Goal: Task Accomplishment & Management: Use online tool/utility

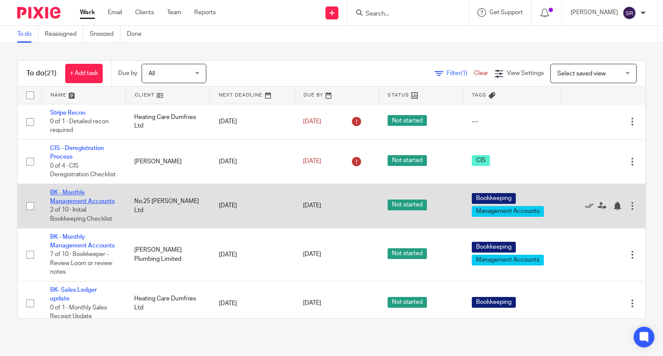
click at [71, 205] on link "BK - Monthly Management Accounts" at bounding box center [82, 197] width 65 height 15
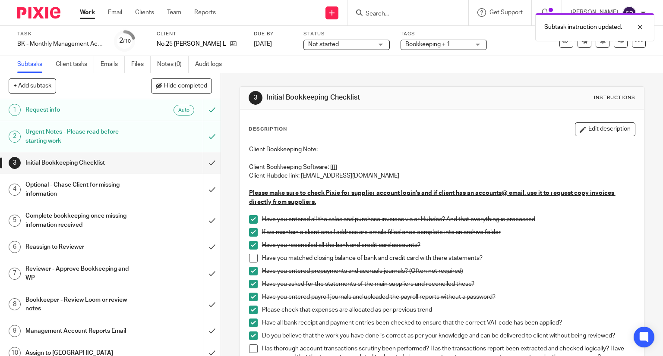
click at [249, 258] on span at bounding box center [253, 258] width 9 height 9
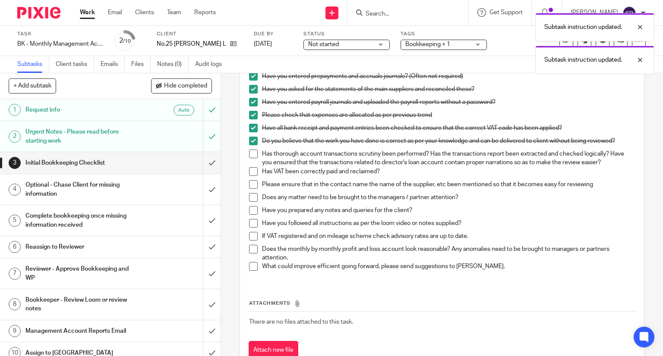
scroll to position [216, 0]
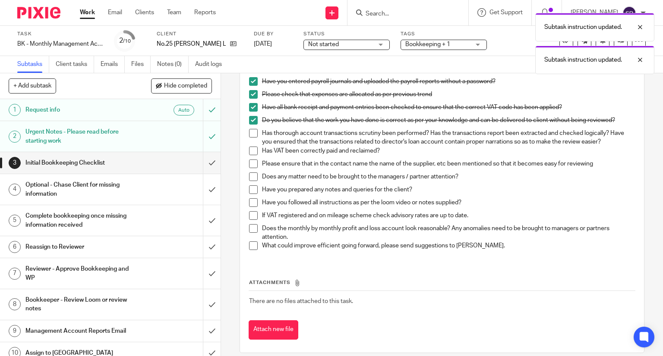
click at [252, 133] on span at bounding box center [253, 133] width 9 height 9
drag, startPoint x: 250, startPoint y: 153, endPoint x: 251, endPoint y: 161, distance: 8.6
click at [250, 153] on span at bounding box center [253, 151] width 9 height 9
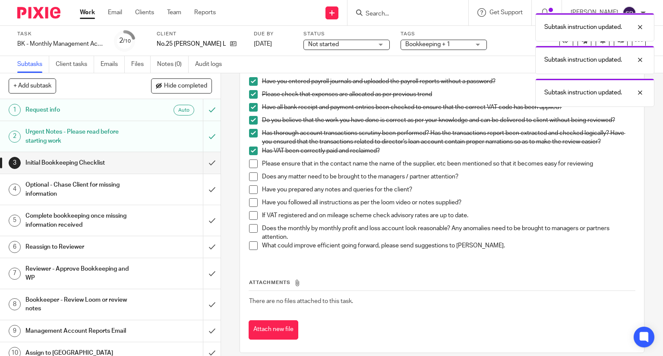
click at [251, 164] on span at bounding box center [253, 164] width 9 height 9
drag, startPoint x: 252, startPoint y: 178, endPoint x: 253, endPoint y: 183, distance: 5.2
click at [252, 179] on span at bounding box center [253, 177] width 9 height 9
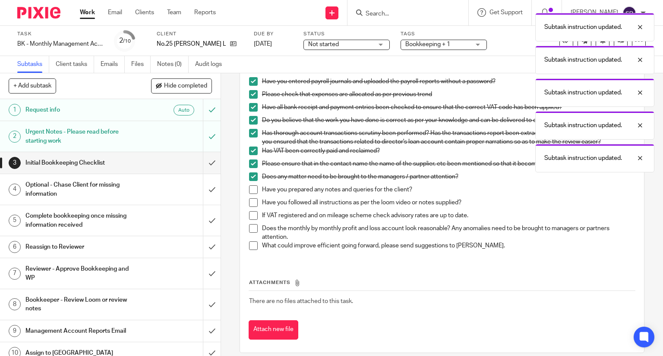
click at [250, 189] on span at bounding box center [253, 190] width 9 height 9
click at [251, 200] on span at bounding box center [253, 202] width 9 height 9
click at [251, 225] on span at bounding box center [253, 228] width 9 height 9
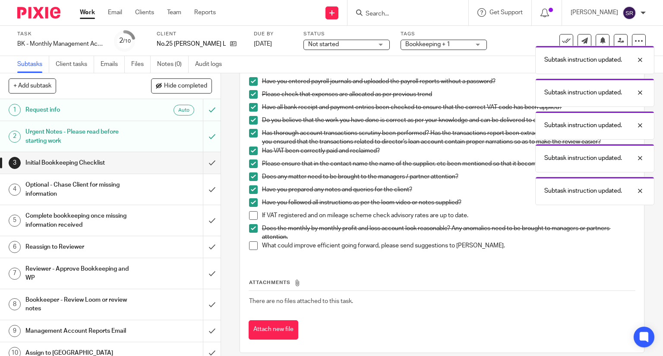
drag, startPoint x: 248, startPoint y: 246, endPoint x: 250, endPoint y: 220, distance: 25.5
click at [249, 246] on span at bounding box center [253, 246] width 9 height 9
drag, startPoint x: 249, startPoint y: 206, endPoint x: 250, endPoint y: 213, distance: 6.7
click at [249, 206] on span at bounding box center [253, 202] width 9 height 9
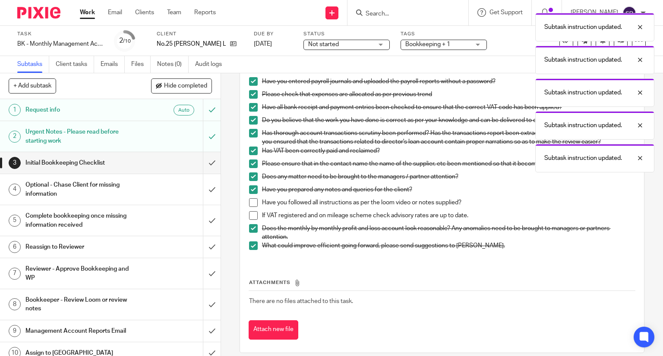
click at [249, 215] on span at bounding box center [253, 215] width 9 height 9
click at [250, 203] on span at bounding box center [253, 202] width 9 height 9
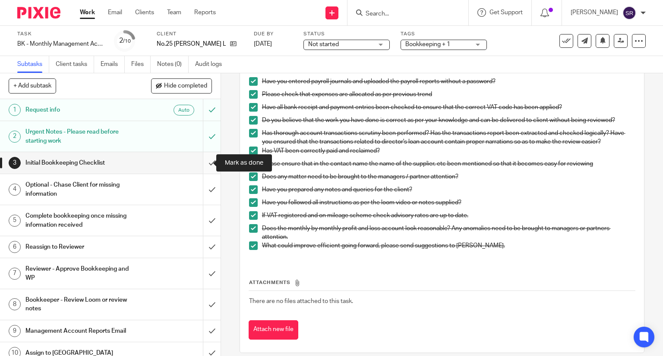
click at [199, 161] on input "submit" at bounding box center [110, 163] width 220 height 22
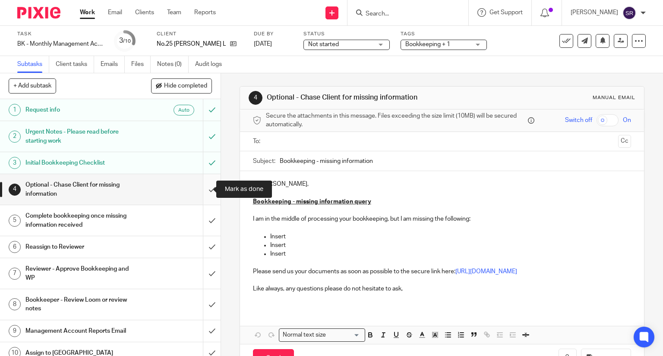
click at [202, 185] on input "submit" at bounding box center [110, 189] width 220 height 31
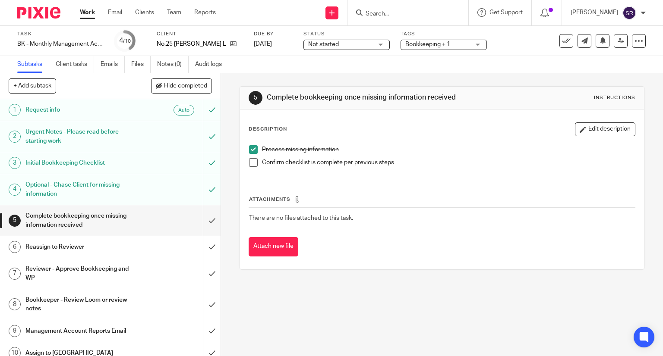
click at [251, 165] on span at bounding box center [253, 162] width 9 height 9
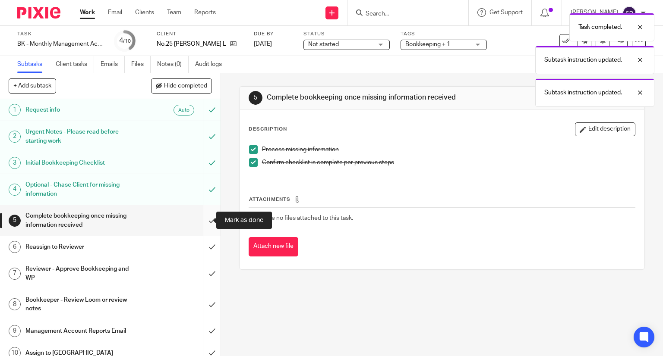
click at [204, 220] on input "submit" at bounding box center [110, 220] width 220 height 31
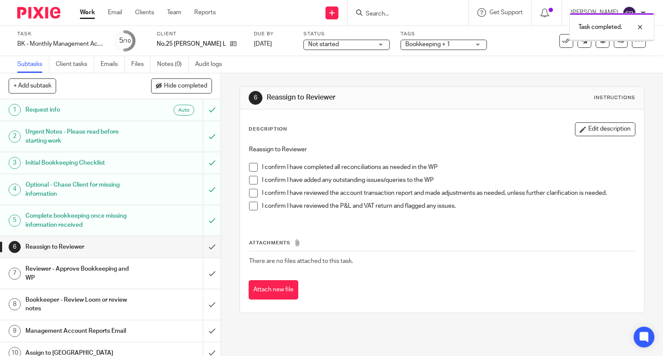
drag, startPoint x: 252, startPoint y: 168, endPoint x: 249, endPoint y: 175, distance: 7.9
click at [252, 168] on span at bounding box center [253, 167] width 9 height 9
click at [249, 182] on span at bounding box center [253, 180] width 9 height 9
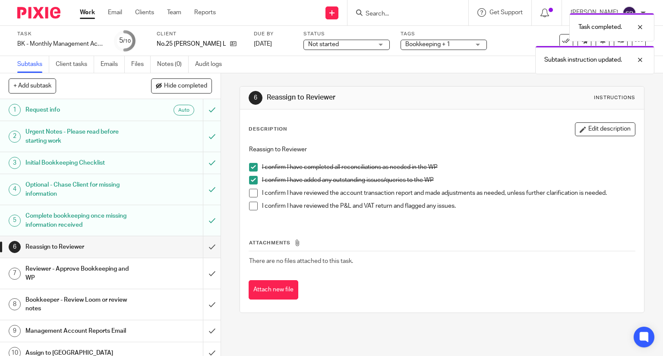
click at [249, 193] on span at bounding box center [253, 193] width 9 height 9
click at [251, 207] on span at bounding box center [253, 206] width 9 height 9
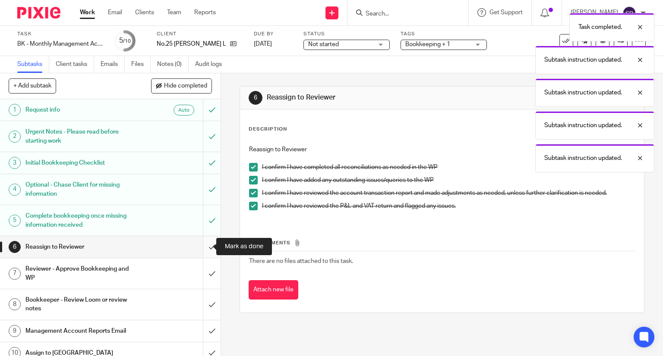
click at [202, 244] on input "submit" at bounding box center [110, 247] width 220 height 22
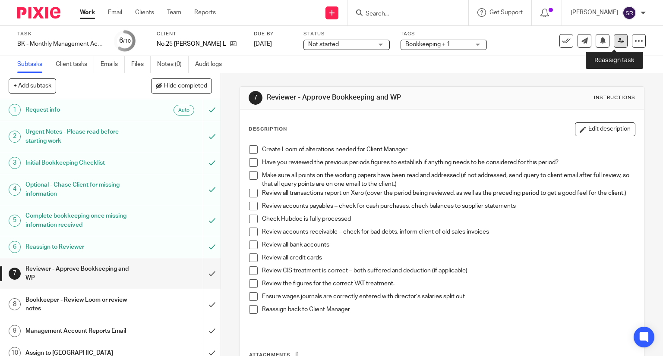
click at [617, 41] on icon at bounding box center [620, 41] width 6 height 6
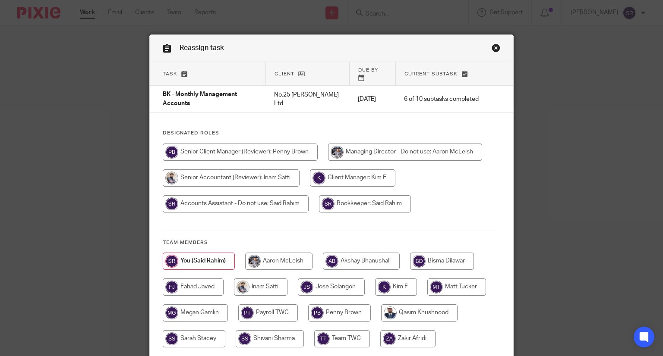
click at [350, 179] on input "radio" at bounding box center [352, 178] width 85 height 17
radio input "true"
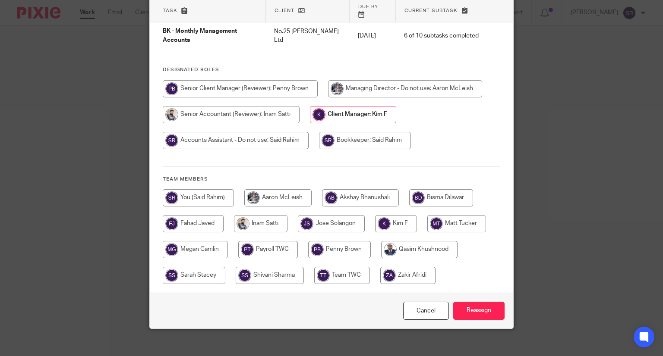
scroll to position [64, 0]
click at [476, 302] on input "Reassign" at bounding box center [478, 311] width 51 height 19
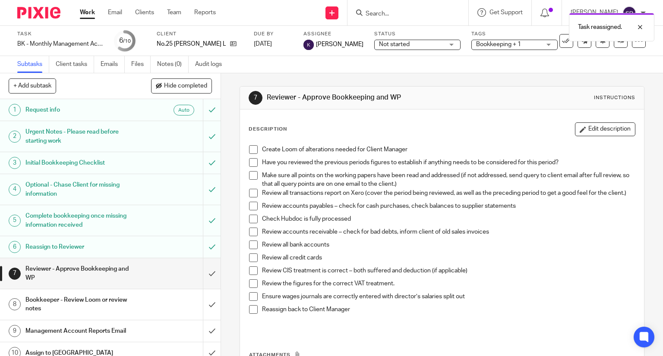
click at [85, 14] on link "Work" at bounding box center [87, 12] width 15 height 9
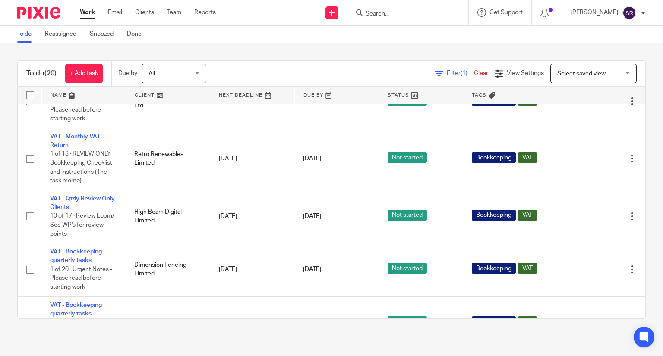
scroll to position [345, 0]
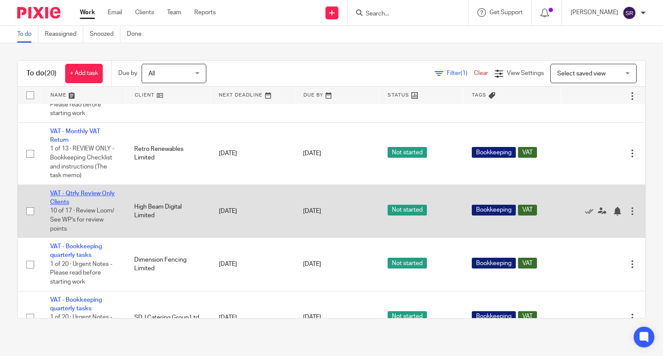
click at [79, 205] on link "VAT - Qtrly Review Only Clients" at bounding box center [82, 198] width 65 height 15
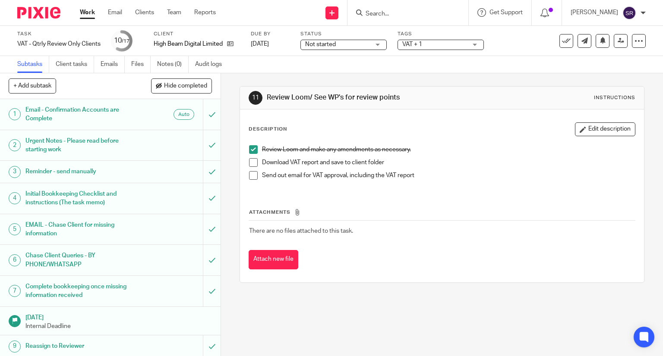
click at [249, 161] on span at bounding box center [253, 162] width 9 height 9
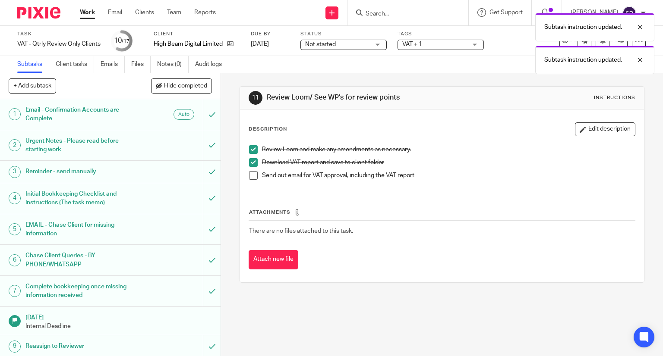
click at [251, 174] on span at bounding box center [253, 175] width 9 height 9
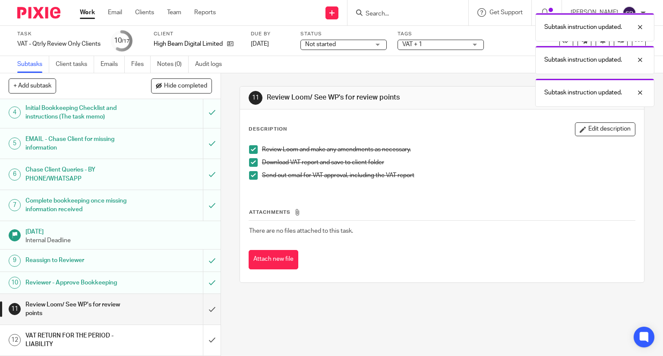
scroll to position [86, 0]
click at [203, 306] on input "submit" at bounding box center [110, 309] width 220 height 31
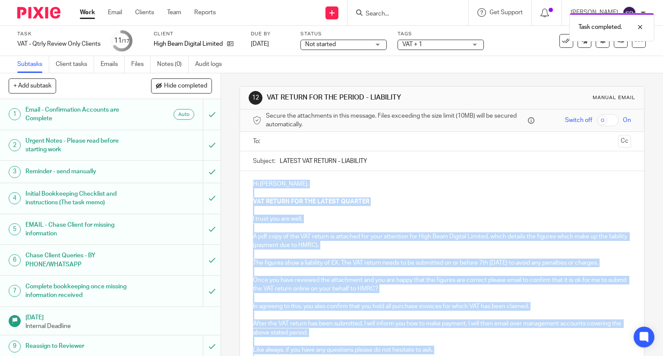
scroll to position [90, 0]
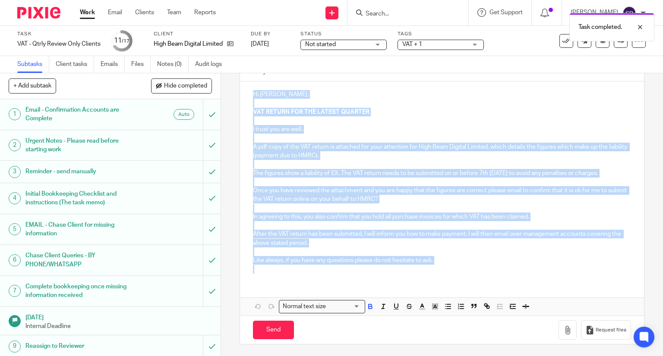
drag, startPoint x: 250, startPoint y: 182, endPoint x: 431, endPoint y: 267, distance: 200.2
click at [431, 267] on div "Hi [PERSON_NAME], VAT RETURN FOR THE LATEST QUARTER I trust you are well. A pdf…" at bounding box center [442, 181] width 404 height 199
copy div "Hi [PERSON_NAME], VAT RETURN FOR THE LATEST QUARTER I trust you are well. A pdf…"
click at [415, 119] on p at bounding box center [442, 120] width 378 height 9
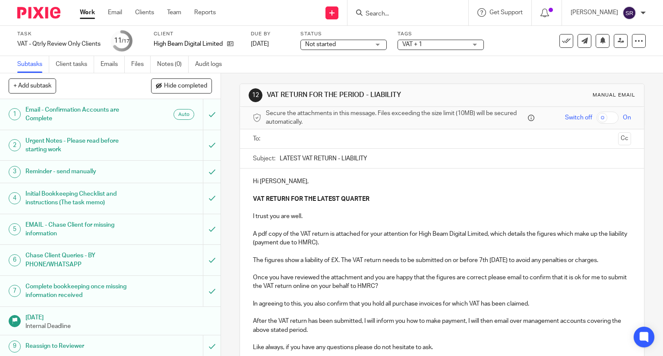
scroll to position [0, 0]
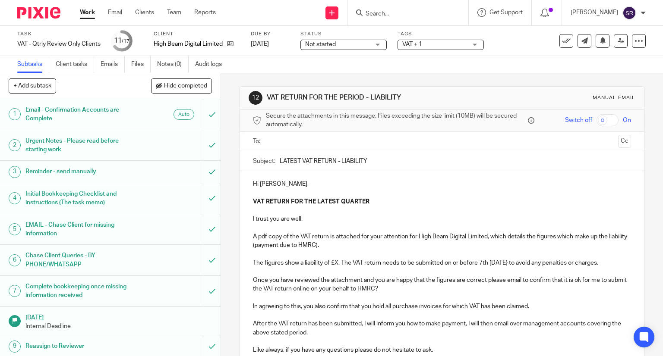
click at [377, 140] on input "text" at bounding box center [442, 142] width 346 height 10
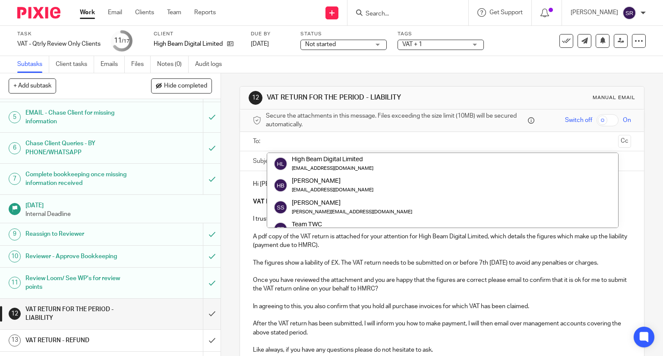
scroll to position [129, 0]
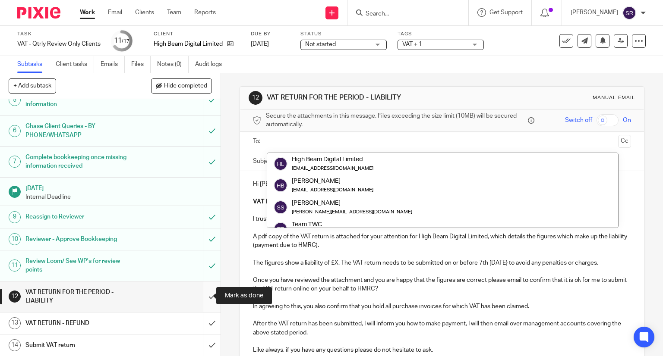
click at [199, 296] on input "submit" at bounding box center [110, 297] width 220 height 31
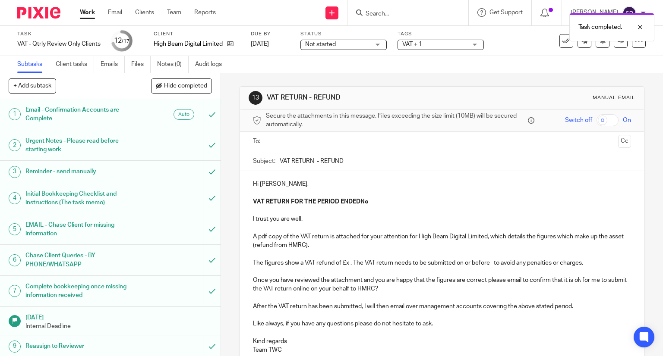
click at [444, 15] on div "Task completed." at bounding box center [492, 25] width 323 height 33
click at [406, 10] on div "Task completed." at bounding box center [492, 25] width 323 height 33
drag, startPoint x: 639, startPoint y: 26, endPoint x: 632, endPoint y: 26, distance: 6.5
click at [638, 26] on div at bounding box center [633, 27] width 23 height 10
click at [404, 15] on input "Search" at bounding box center [404, 14] width 78 height 8
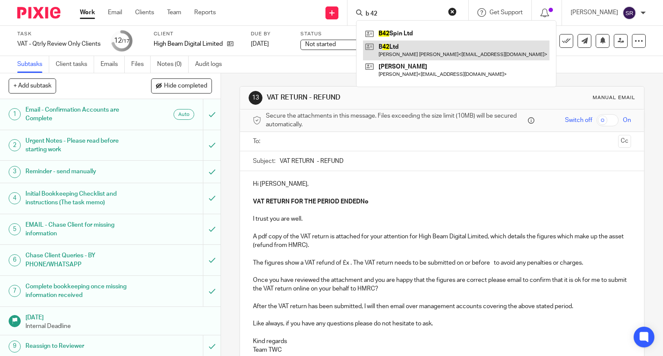
type input "b 42"
click at [403, 54] on link at bounding box center [456, 51] width 186 height 20
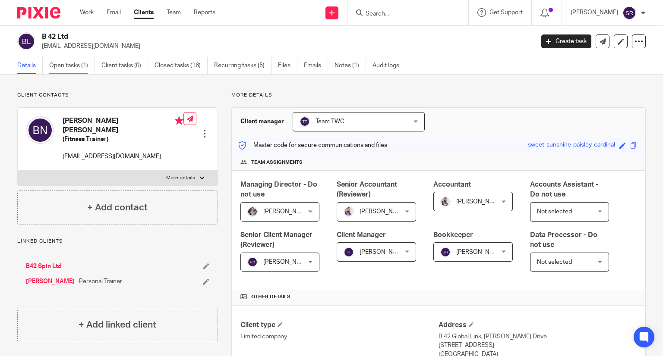
click at [54, 72] on link "Open tasks (1)" at bounding box center [72, 65] width 46 height 17
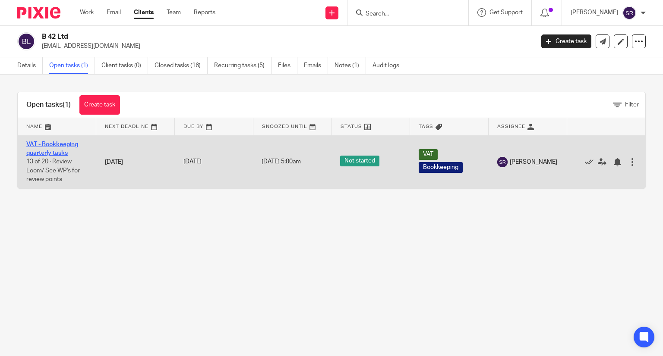
click at [55, 150] on link "VAT - Bookkeeping quarterly tasks" at bounding box center [52, 149] width 52 height 15
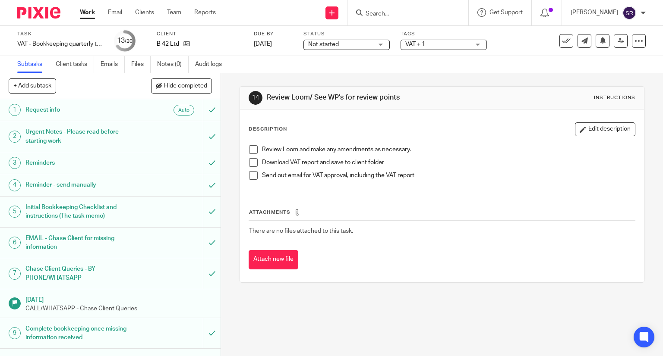
click at [249, 151] on span at bounding box center [253, 149] width 9 height 9
click at [249, 161] on span at bounding box center [253, 162] width 9 height 9
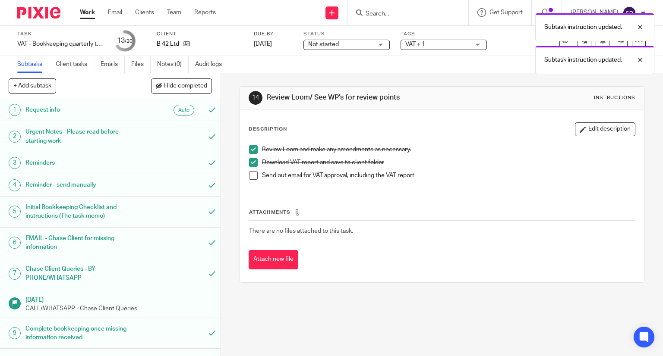
click at [249, 178] on span at bounding box center [253, 175] width 9 height 9
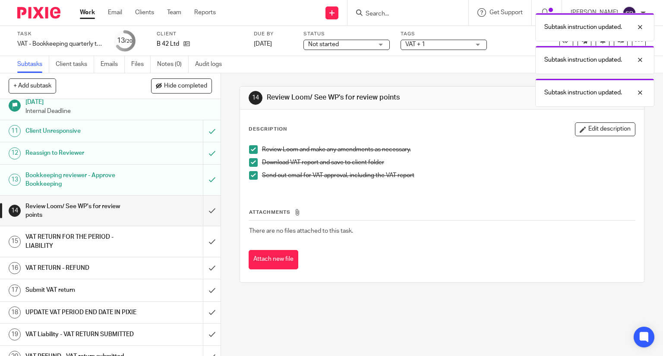
scroll to position [259, 0]
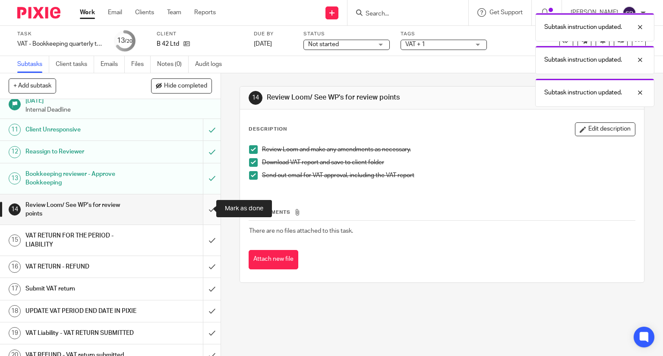
click at [204, 206] on input "submit" at bounding box center [110, 210] width 220 height 31
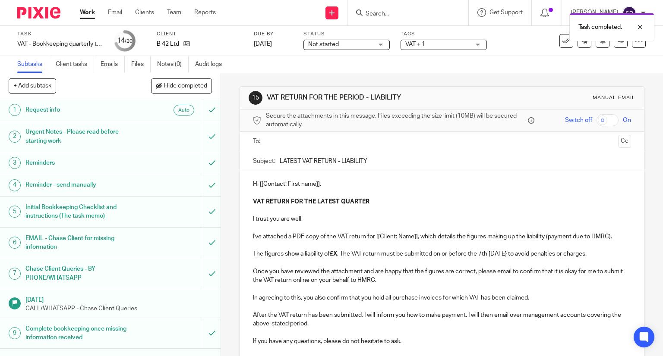
scroll to position [259, 0]
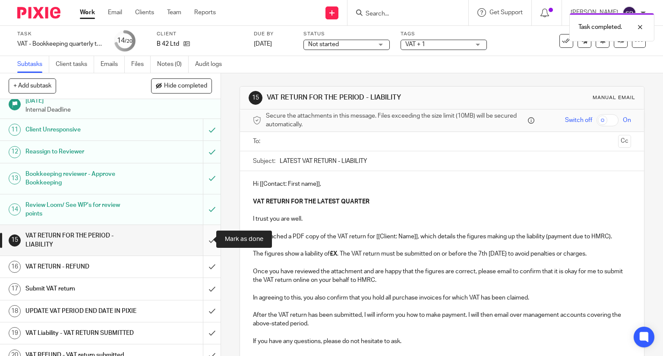
click at [200, 241] on input "submit" at bounding box center [110, 240] width 220 height 31
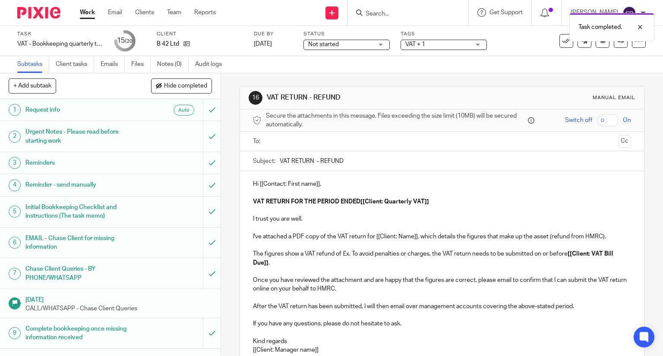
click at [90, 14] on link "Work" at bounding box center [87, 12] width 15 height 9
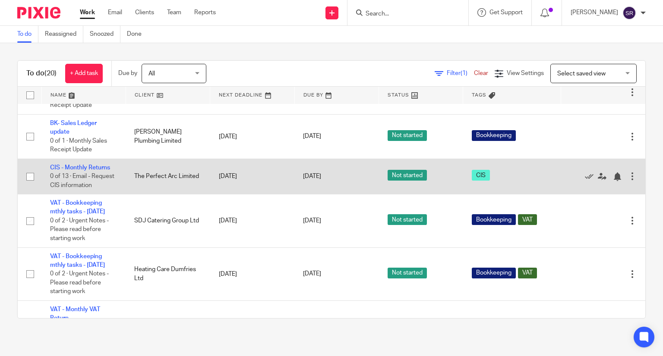
scroll to position [149, 0]
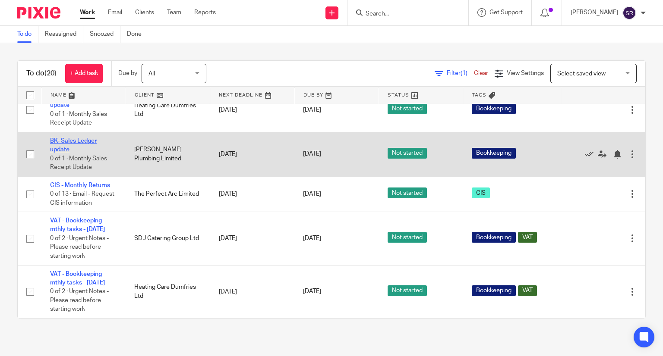
click at [75, 153] on link "BK- Sales Ledger update" at bounding box center [73, 145] width 47 height 15
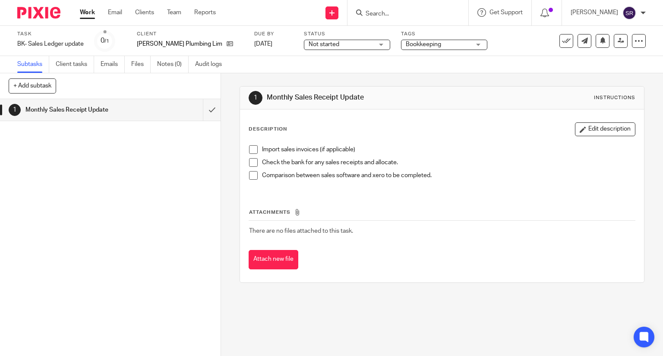
click at [249, 151] on span at bounding box center [253, 149] width 9 height 9
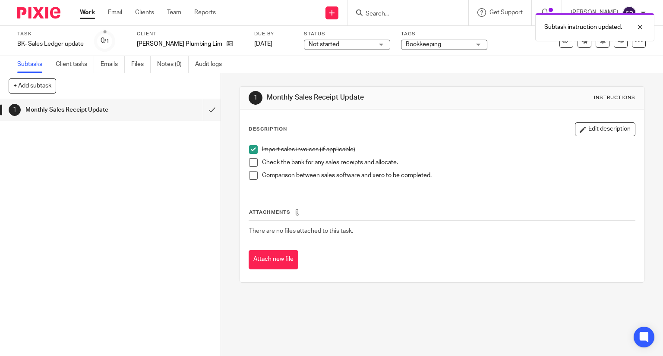
click at [250, 161] on span at bounding box center [253, 162] width 9 height 9
click at [250, 173] on span at bounding box center [253, 175] width 9 height 9
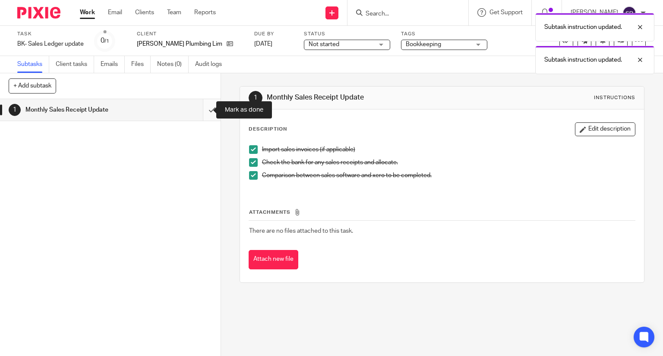
click at [204, 112] on input "submit" at bounding box center [110, 110] width 220 height 22
